Goal: Information Seeking & Learning: Find specific fact

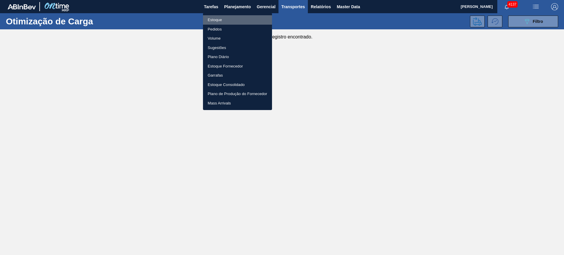
click at [224, 16] on li "Estoque" at bounding box center [237, 19] width 69 height 9
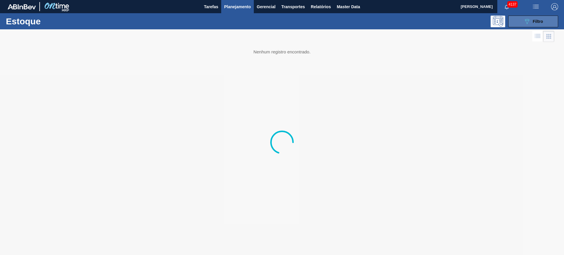
click at [536, 22] on span "Filtro" at bounding box center [538, 21] width 10 height 5
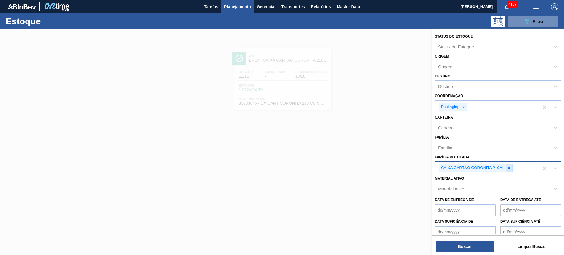
click at [510, 169] on icon at bounding box center [509, 168] width 4 height 4
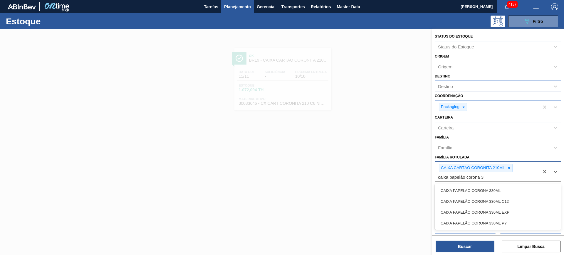
type Rotulada "caixa papelão corona 33"
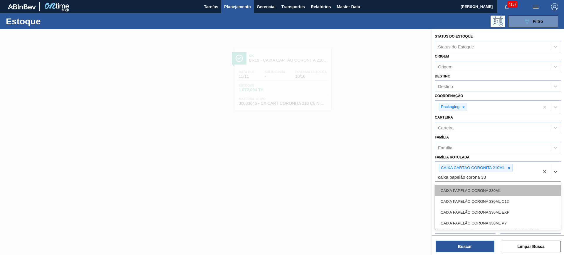
click at [505, 191] on div "CAIXA PAPELÃO CORONA 330ML" at bounding box center [498, 190] width 126 height 11
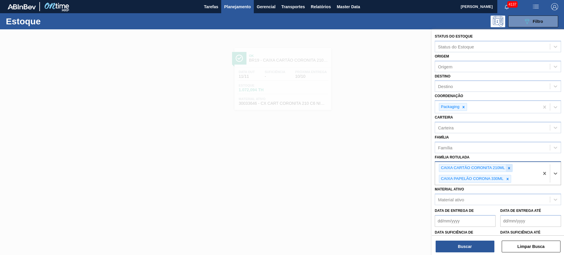
click at [509, 168] on icon at bounding box center [509, 168] width 4 height 4
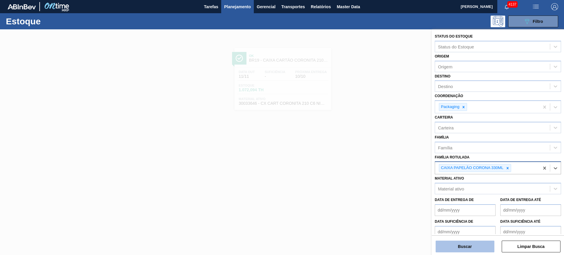
click at [482, 244] on button "Buscar" at bounding box center [465, 247] width 59 height 12
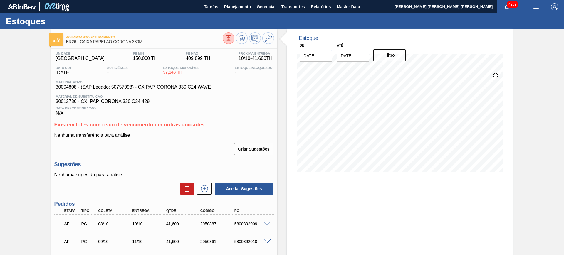
scroll to position [110, 0]
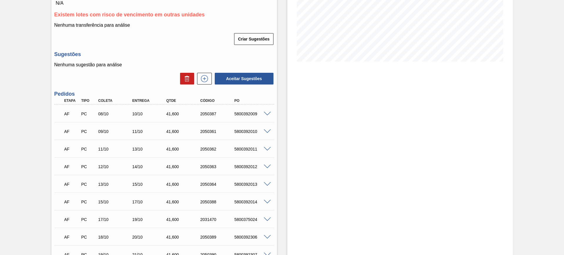
click at [243, 115] on div "5800392009" at bounding box center [252, 114] width 38 height 5
copy div "5800392009"
click at [248, 131] on div "5800392010" at bounding box center [252, 131] width 38 height 5
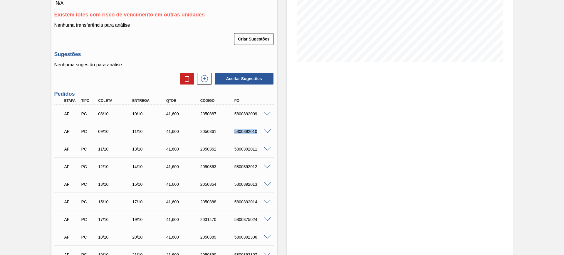
copy div "5800392010"
